Goal: Information Seeking & Learning: Learn about a topic

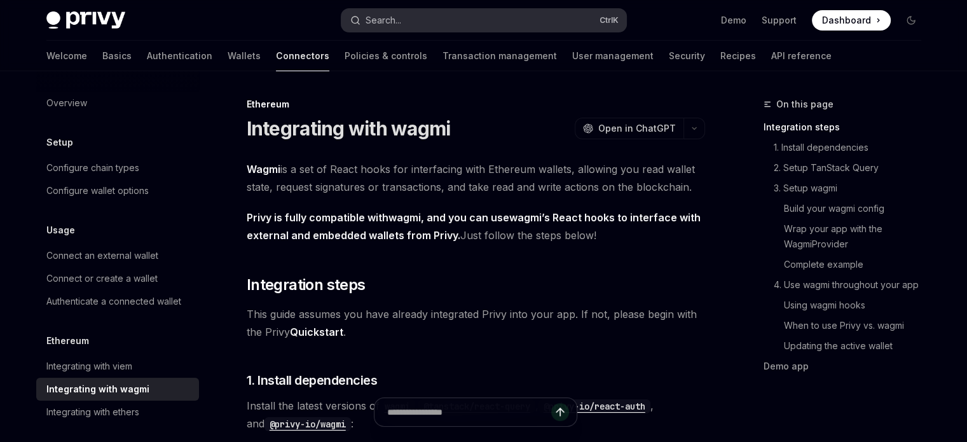
click at [472, 9] on button "Search... Ctrl K" at bounding box center [483, 20] width 285 height 23
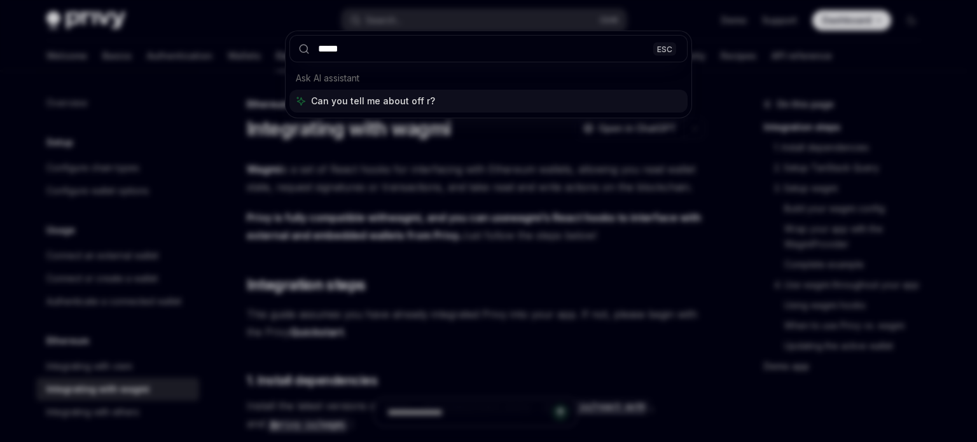
type input "***"
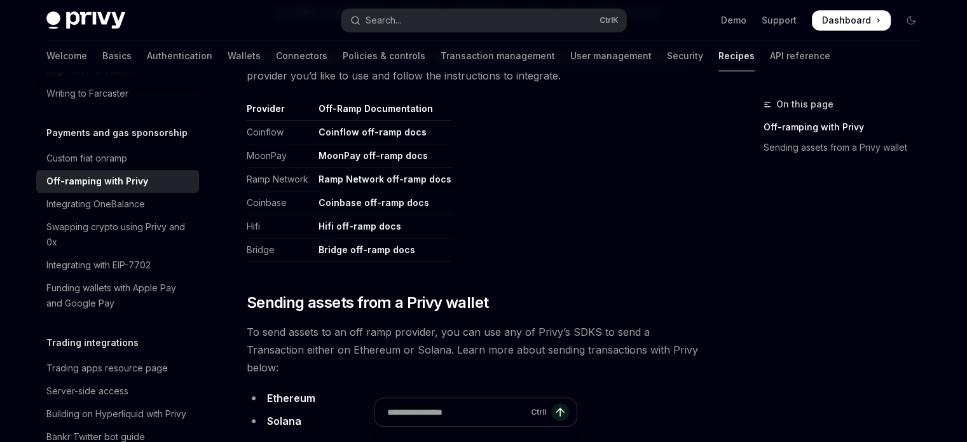
scroll to position [608, 0]
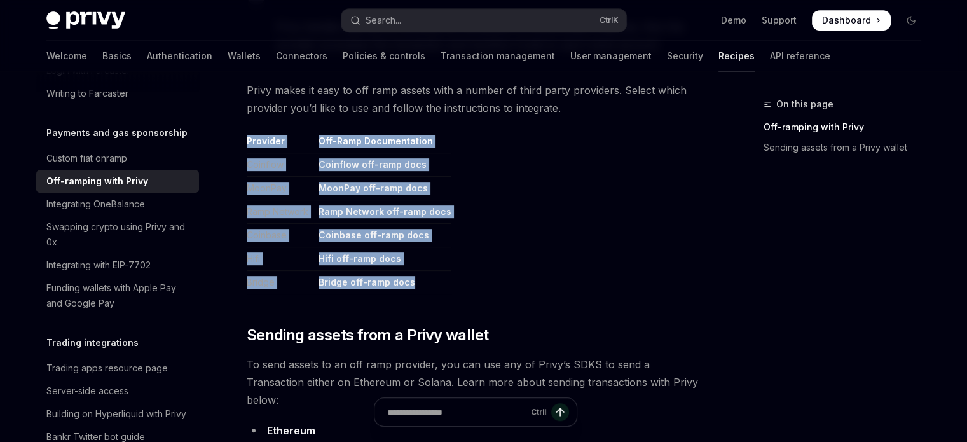
drag, startPoint x: 435, startPoint y: 292, endPoint x: 246, endPoint y: 142, distance: 241.2
click at [247, 142] on table "Provider Off-Ramp Documentation Coinflow Coinflow off-ramp docs MoonPay MoonPay…" at bounding box center [476, 215] width 458 height 160
click at [633, 151] on table "Provider Off-Ramp Documentation Coinflow Coinflow off-ramp docs MoonPay MoonPay…" at bounding box center [476, 215] width 458 height 160
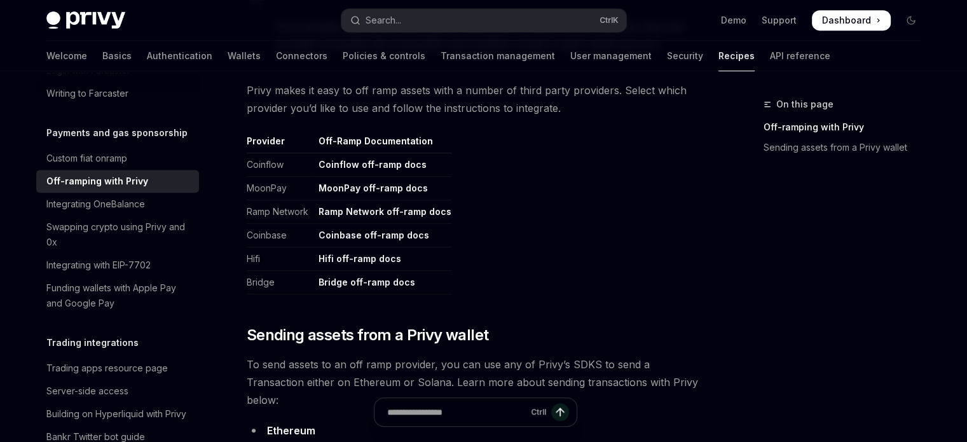
click at [366, 286] on link "Bridge off-ramp docs" at bounding box center [367, 282] width 97 height 11
click at [352, 185] on link "MoonPay off-ramp docs" at bounding box center [373, 188] width 109 height 11
